Goal: Information Seeking & Learning: Understand process/instructions

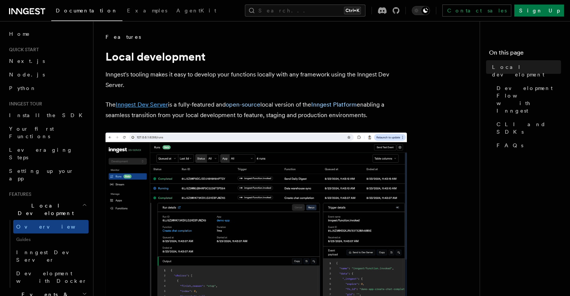
click at [137, 106] on link "Inngest Dev Server" at bounding box center [142, 104] width 52 height 7
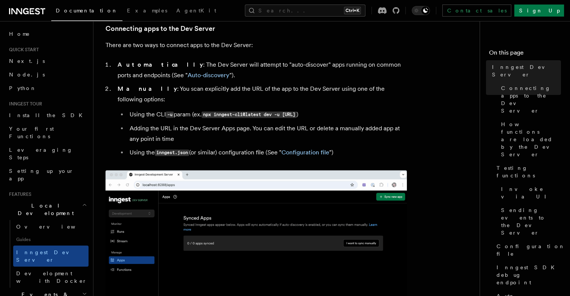
scroll to position [264, 0]
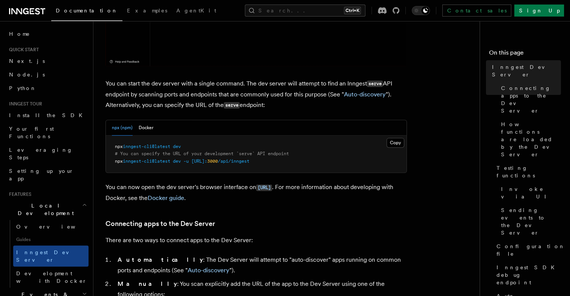
click at [122, 147] on span "npx" at bounding box center [119, 146] width 8 height 5
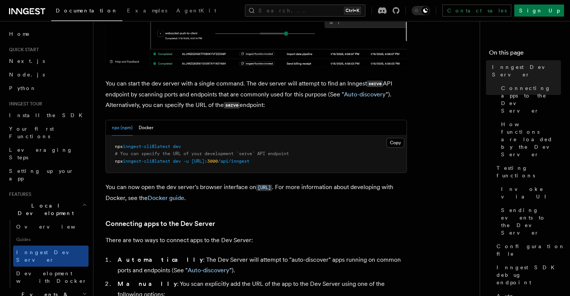
click at [122, 147] on span "npx" at bounding box center [119, 146] width 8 height 5
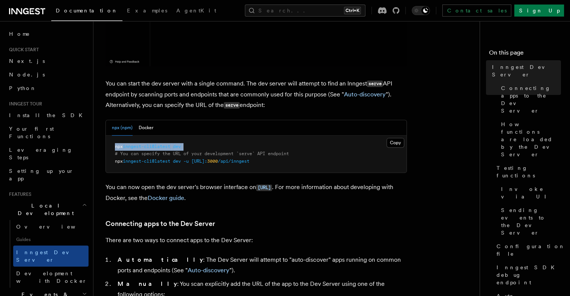
click at [122, 147] on span "npx" at bounding box center [119, 146] width 8 height 5
copy code "npx inngest-cli@latest dev"
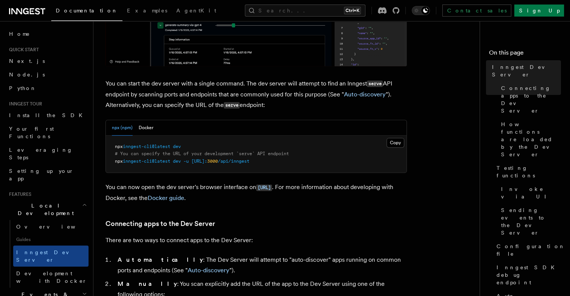
click at [137, 162] on span "inngest-cli@latest" at bounding box center [146, 161] width 47 height 5
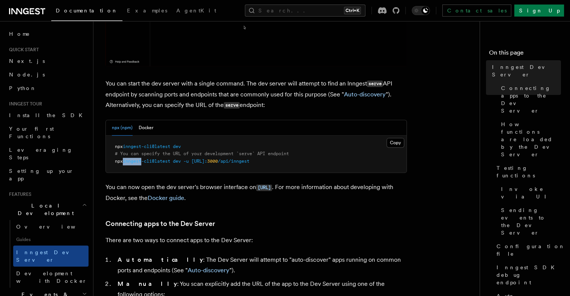
click at [137, 162] on span "inngest-cli@latest" at bounding box center [146, 161] width 47 height 5
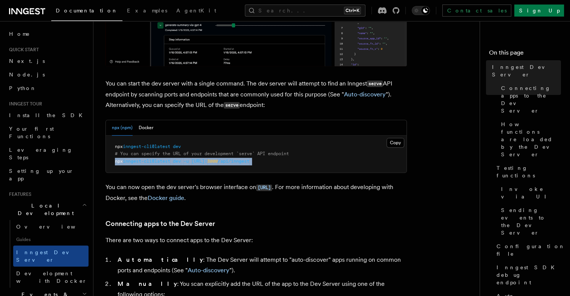
click at [137, 162] on span "inngest-cli@latest" at bounding box center [146, 161] width 47 height 5
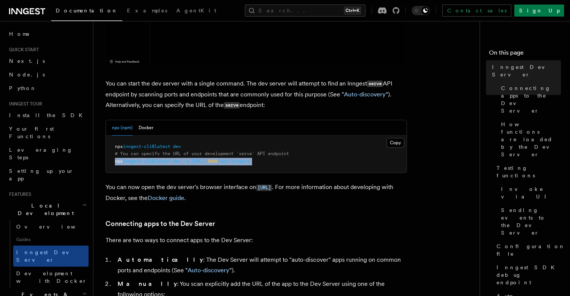
copy article "npx inngest-cli@latest dev -u [URL]: 3000 /api/inngest"
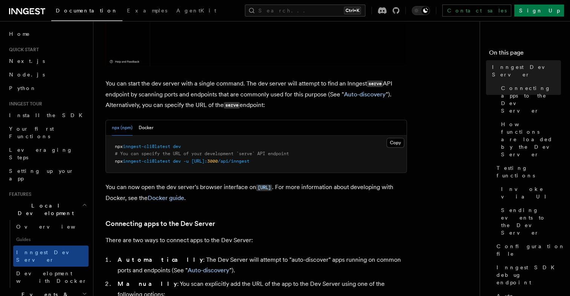
click at [169, 147] on span "inngest-cli@latest" at bounding box center [146, 146] width 47 height 5
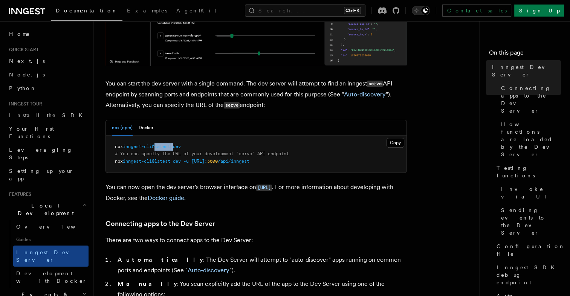
click at [169, 147] on span "inngest-cli@latest" at bounding box center [146, 146] width 47 height 5
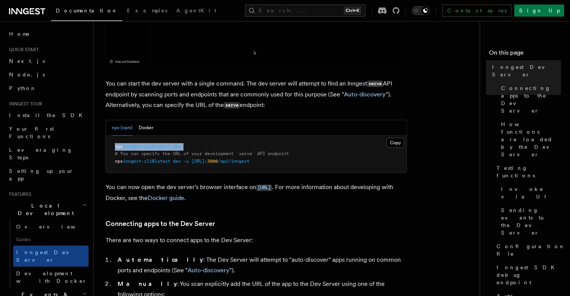
click at [169, 147] on span "inngest-cli@latest" at bounding box center [146, 146] width 47 height 5
copy code "npx inngest-cli@latest dev"
